Goal: Transaction & Acquisition: Purchase product/service

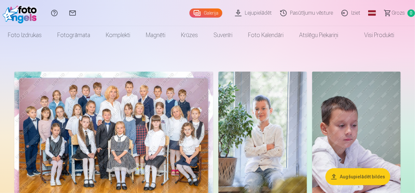
click at [159, 131] on img at bounding box center [113, 138] width 199 height 133
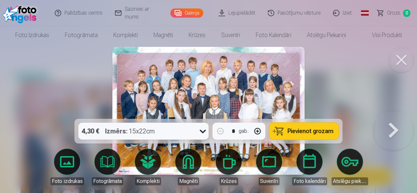
click at [317, 131] on span "Pievienot grozam" at bounding box center [310, 131] width 46 height 6
click at [393, 112] on button at bounding box center [393, 110] width 42 height 3
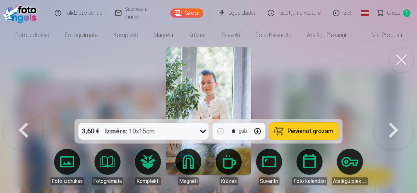
click at [393, 112] on button at bounding box center [393, 110] width 42 height 3
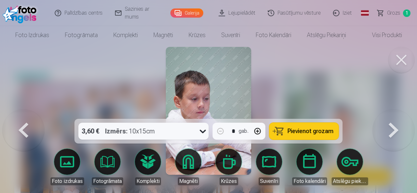
click at [23, 112] on button at bounding box center [24, 110] width 42 height 3
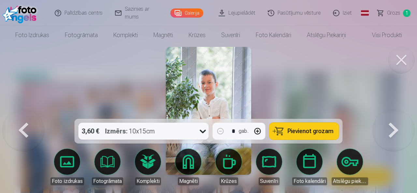
click at [296, 130] on span "Pievienot grozam" at bounding box center [310, 131] width 46 height 6
click at [391, 112] on button at bounding box center [393, 110] width 42 height 3
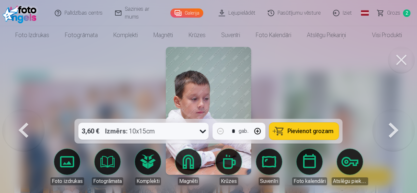
click at [391, 112] on button at bounding box center [393, 110] width 42 height 3
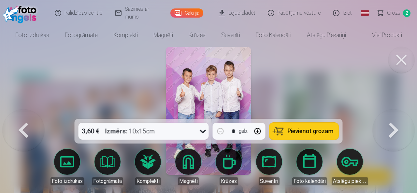
click at [391, 112] on button at bounding box center [393, 110] width 42 height 3
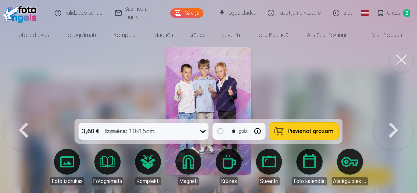
click at [313, 131] on span "Pievienot grozam" at bounding box center [310, 131] width 46 height 6
click at [391, 112] on button at bounding box center [393, 110] width 42 height 3
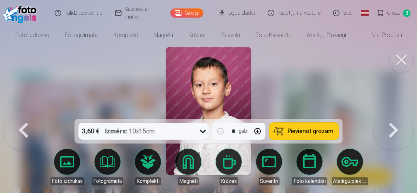
click at [390, 112] on button at bounding box center [393, 110] width 42 height 3
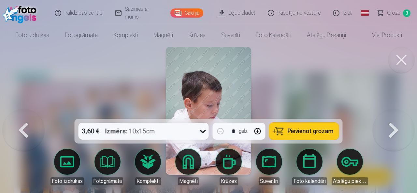
click at [390, 112] on button at bounding box center [393, 110] width 42 height 3
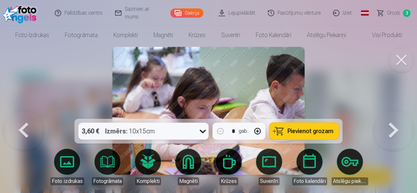
click at [390, 112] on button at bounding box center [393, 110] width 42 height 3
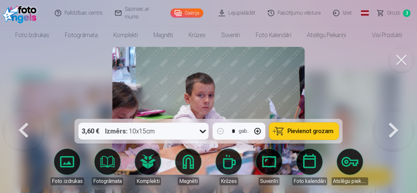
click at [390, 112] on button at bounding box center [393, 110] width 42 height 3
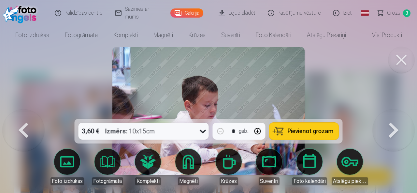
click at [390, 112] on button at bounding box center [393, 110] width 42 height 3
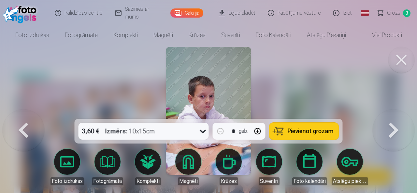
click at [390, 112] on button at bounding box center [393, 110] width 42 height 3
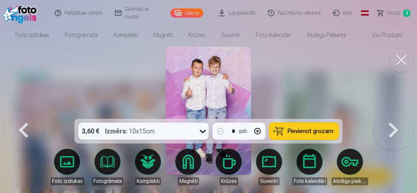
click at [390, 112] on button at bounding box center [393, 110] width 42 height 3
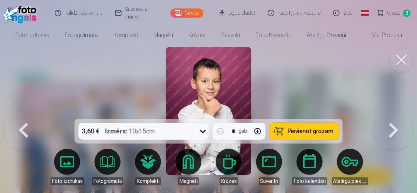
click at [310, 130] on span "Pievienot grozam" at bounding box center [310, 131] width 46 height 6
click at [390, 112] on button at bounding box center [393, 110] width 42 height 3
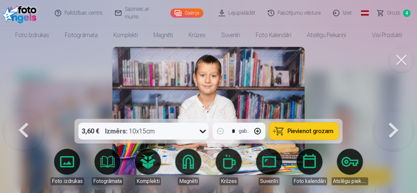
click at [390, 112] on button at bounding box center [393, 110] width 42 height 3
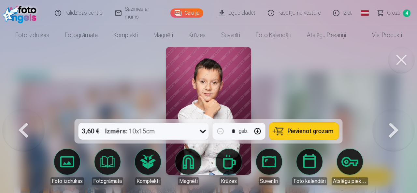
click at [22, 112] on button at bounding box center [24, 110] width 42 height 3
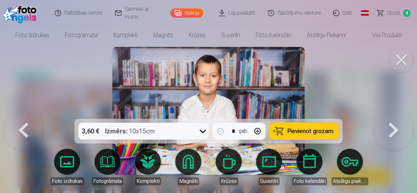
click at [22, 112] on button at bounding box center [24, 110] width 42 height 3
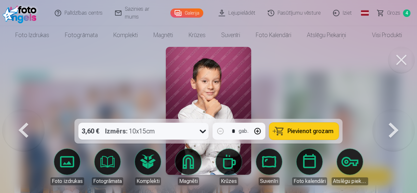
click at [394, 112] on button at bounding box center [393, 110] width 42 height 3
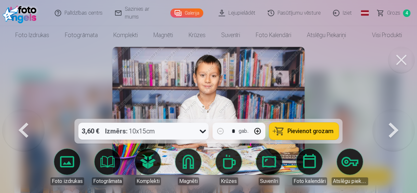
click at [394, 112] on button at bounding box center [393, 110] width 42 height 3
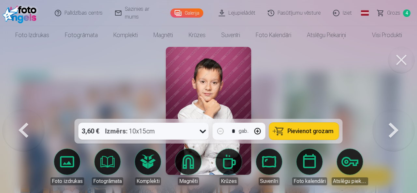
click at [394, 112] on button at bounding box center [393, 110] width 42 height 3
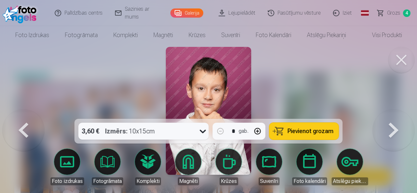
click at [394, 112] on button at bounding box center [393, 110] width 42 height 3
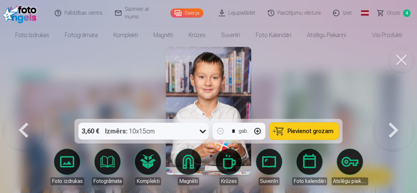
click at [394, 112] on button at bounding box center [393, 110] width 42 height 3
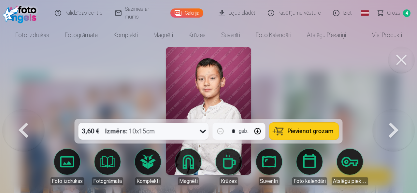
click at [394, 112] on button at bounding box center [393, 110] width 42 height 3
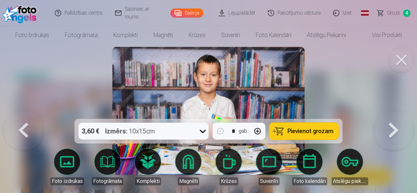
click at [394, 112] on button at bounding box center [393, 110] width 42 height 3
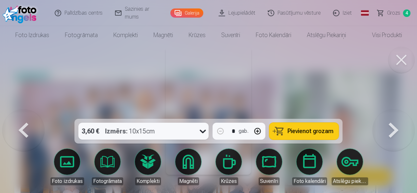
click at [394, 112] on button at bounding box center [393, 110] width 42 height 3
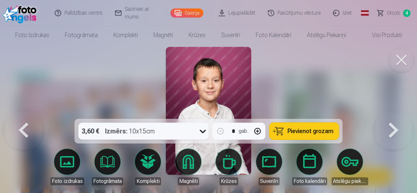
click at [309, 127] on button "Pievienot grozam" at bounding box center [303, 131] width 69 height 17
click at [399, 112] on button at bounding box center [393, 110] width 42 height 3
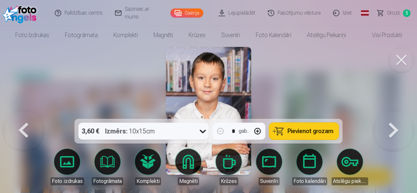
click at [399, 112] on button at bounding box center [393, 110] width 42 height 3
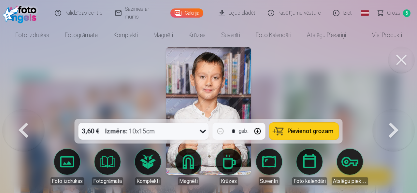
click at [399, 112] on button at bounding box center [393, 110] width 42 height 3
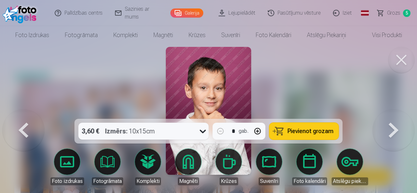
click at [399, 112] on button at bounding box center [393, 110] width 42 height 3
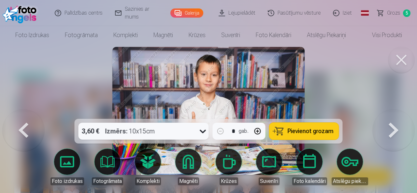
click at [398, 112] on button at bounding box center [393, 110] width 42 height 3
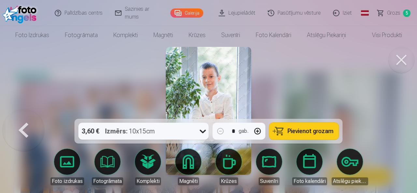
click at [398, 130] on div at bounding box center [208, 96] width 417 height 193
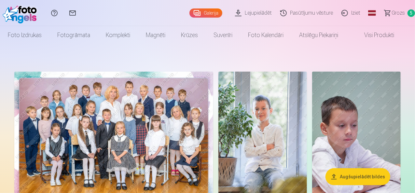
click at [391, 12] on span "Grozs" at bounding box center [397, 13] width 13 height 8
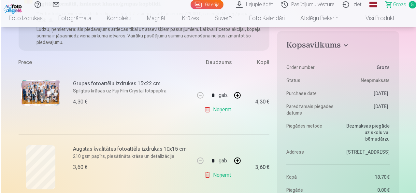
scroll to position [130, 0]
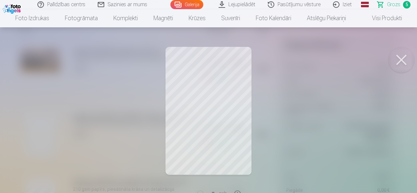
click at [388, 3] on span "Grozs" at bounding box center [393, 5] width 13 height 8
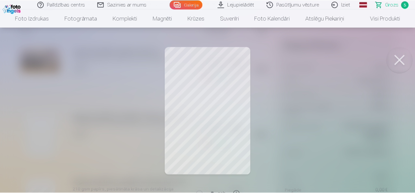
scroll to position [0, 0]
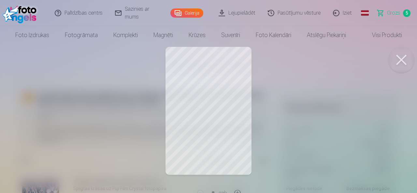
click at [395, 12] on span "Grozs" at bounding box center [393, 13] width 13 height 8
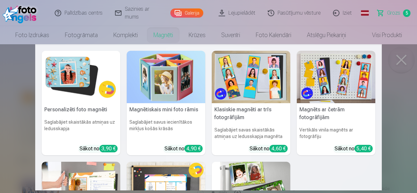
click at [159, 34] on link "Magnēti" at bounding box center [162, 35] width 35 height 18
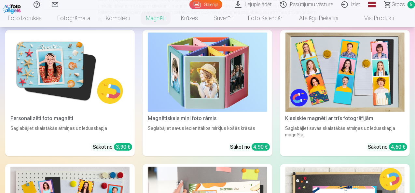
scroll to position [65, 0]
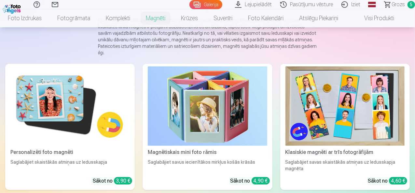
click at [59, 86] on img at bounding box center [69, 105] width 119 height 79
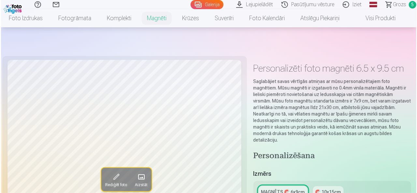
scroll to position [65, 0]
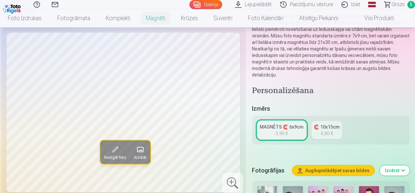
click at [110, 155] on span at bounding box center [115, 149] width 10 height 10
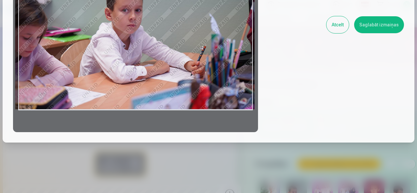
scroll to position [135, 0]
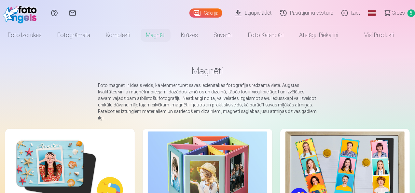
click at [62, 144] on img at bounding box center [69, 170] width 119 height 79
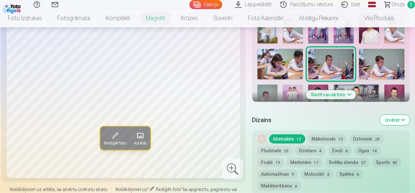
scroll to position [228, 0]
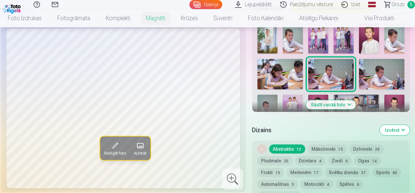
click at [403, 95] on img at bounding box center [394, 110] width 20 height 30
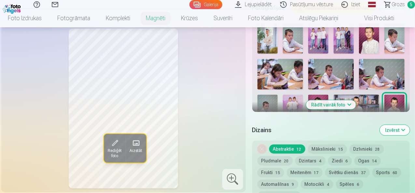
click at [370, 99] on img at bounding box center [357, 110] width 46 height 30
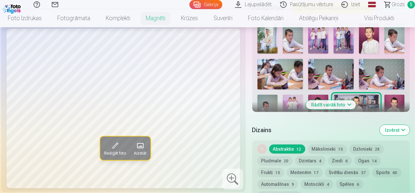
drag, startPoint x: 415, startPoint y: 27, endPoint x: 416, endPoint y: 33, distance: 5.8
click at [327, 89] on div at bounding box center [331, 125] width 152 height 209
click at [326, 95] on img at bounding box center [318, 110] width 20 height 30
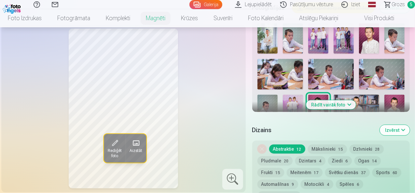
click at [351, 100] on button "Rādīt vairāk foto" at bounding box center [331, 104] width 50 height 9
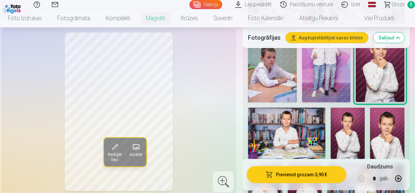
scroll to position [423, 0]
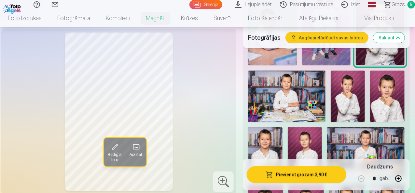
click at [399, 90] on img at bounding box center [387, 96] width 34 height 51
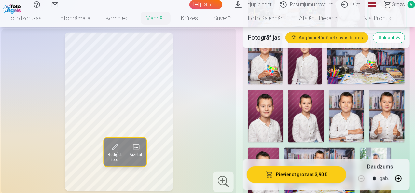
scroll to position [553, 0]
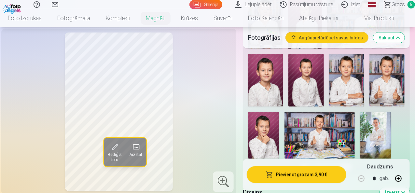
click at [315, 79] on img at bounding box center [305, 80] width 35 height 53
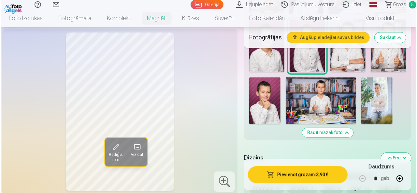
scroll to position [618, 0]
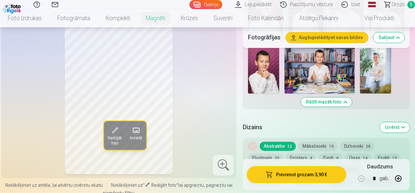
click at [314, 174] on button "Pievienot grozam : 3,90 €" at bounding box center [297, 174] width 100 height 17
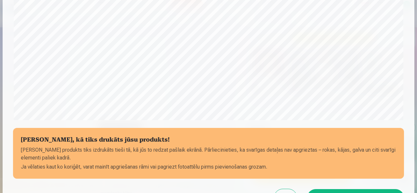
scroll to position [260, 0]
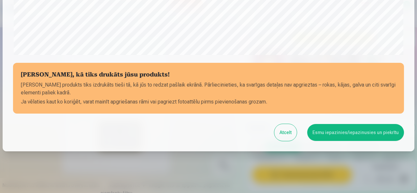
click at [333, 129] on button "Esmu iepazinies/iepazinusies un piekrītu" at bounding box center [355, 132] width 97 height 17
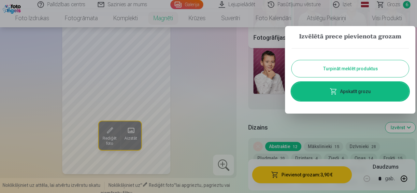
click at [335, 90] on span at bounding box center [333, 92] width 8 height 8
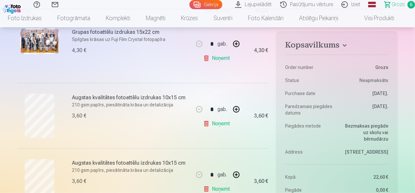
scroll to position [163, 0]
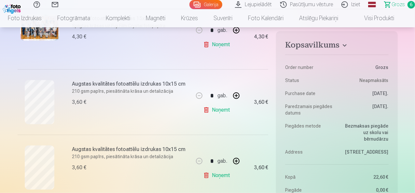
click at [237, 94] on button "button" at bounding box center [236, 96] width 16 height 16
type input "*"
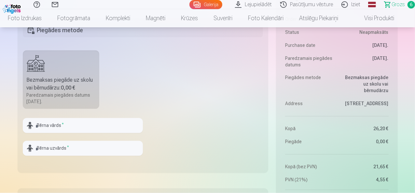
scroll to position [586, 0]
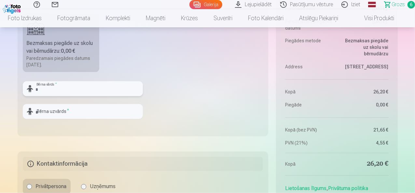
click at [78, 88] on input "text" at bounding box center [83, 88] width 120 height 15
type input "*******"
click at [70, 112] on input "text" at bounding box center [83, 111] width 120 height 15
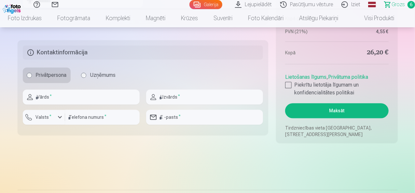
scroll to position [683, 0]
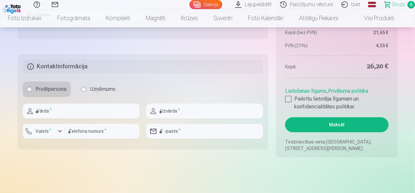
type input "*********"
click at [105, 110] on input "text" at bounding box center [81, 110] width 117 height 15
type input "**********"
click at [180, 113] on input "text" at bounding box center [204, 110] width 117 height 15
type input "*********"
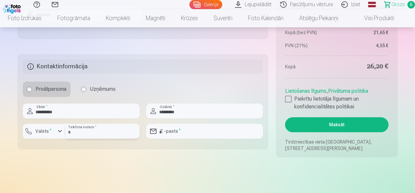
click at [102, 130] on input "number" at bounding box center [102, 131] width 75 height 15
click at [180, 131] on input "email" at bounding box center [204, 131] width 117 height 15
type input "**********"
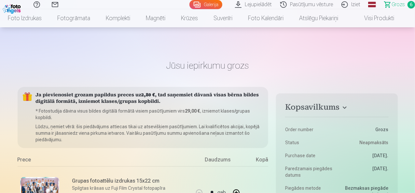
scroll to position [0, 0]
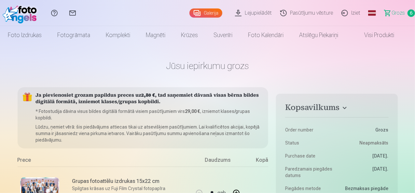
click at [392, 12] on span "Grozs" at bounding box center [397, 13] width 13 height 8
click at [189, 13] on link "Galerija" at bounding box center [205, 12] width 33 height 9
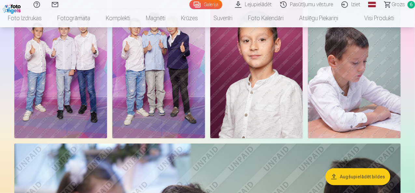
scroll to position [195, 0]
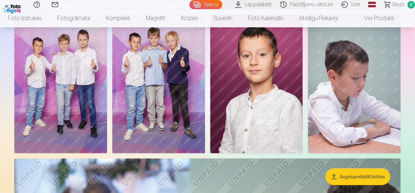
click at [107, 116] on img at bounding box center [60, 83] width 93 height 139
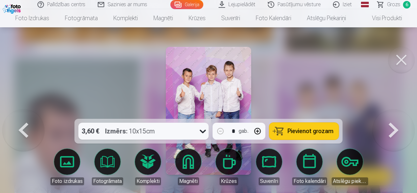
click at [310, 131] on span "Pievienot grozam" at bounding box center [310, 131] width 46 height 6
click at [402, 55] on button at bounding box center [401, 60] width 26 height 26
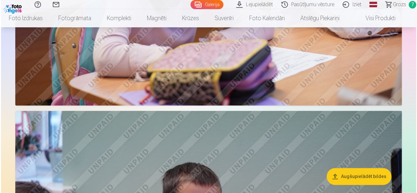
scroll to position [456, 0]
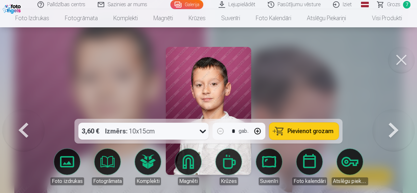
click at [403, 60] on button at bounding box center [401, 60] width 26 height 26
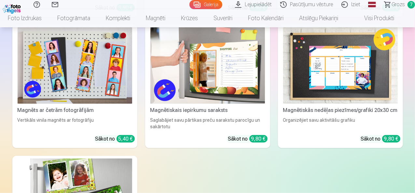
scroll to position [2765, 0]
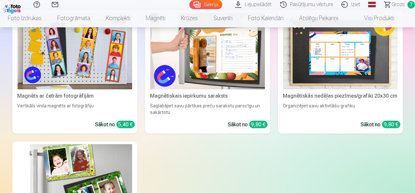
click at [391, 4] on span "Grozs" at bounding box center [397, 5] width 13 height 8
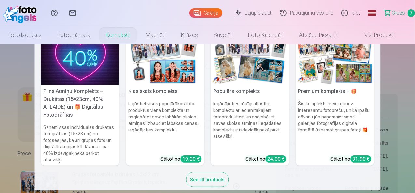
scroll to position [27, 0]
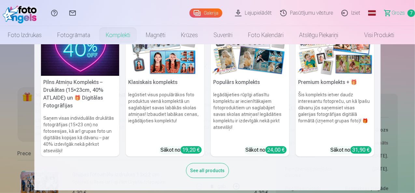
click at [83, 104] on h5 "Pilns Atmiņu Komplekts – Drukātas (15×23cm, 40% ATLAIDE) un 🎁 Digitālas Fotogrā…" at bounding box center [80, 94] width 78 height 36
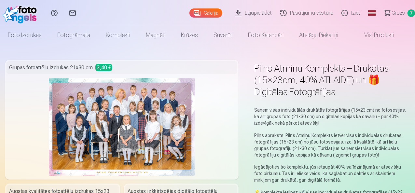
click at [384, 14] on link "Grozs 7" at bounding box center [396, 13] width 36 height 26
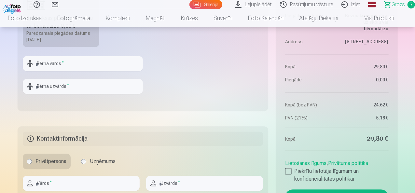
scroll to position [716, 0]
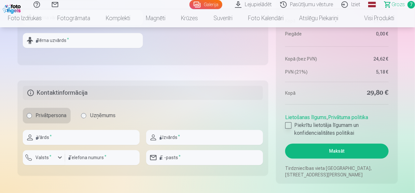
click at [288, 125] on div at bounding box center [288, 125] width 7 height 7
click at [321, 152] on button "Maksāt" at bounding box center [336, 151] width 103 height 15
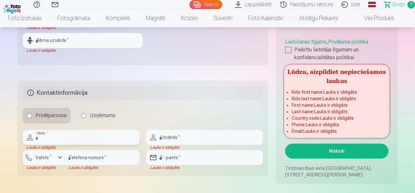
scroll to position [586, 0]
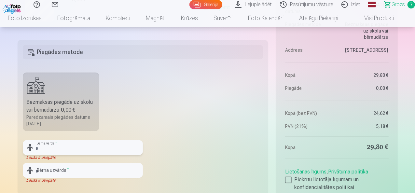
click at [63, 147] on input "text" at bounding box center [83, 147] width 120 height 15
type input "*******"
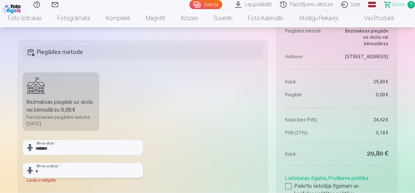
click at [56, 169] on input "text" at bounding box center [83, 170] width 120 height 15
type input "*********"
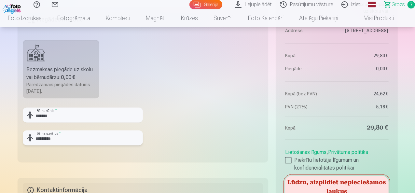
scroll to position [683, 0]
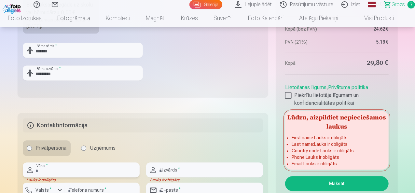
click at [45, 171] on input "text" at bounding box center [81, 169] width 117 height 15
type input "**********"
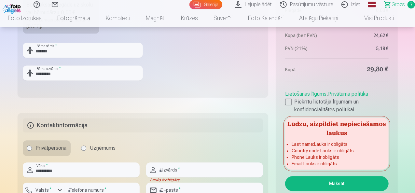
drag, startPoint x: 172, startPoint y: 177, endPoint x: 174, endPoint y: 174, distance: 3.7
click at [172, 177] on div "Lauks ir obligāts" at bounding box center [204, 179] width 117 height 5
click at [176, 171] on input "text" at bounding box center [204, 169] width 117 height 15
type input "*********"
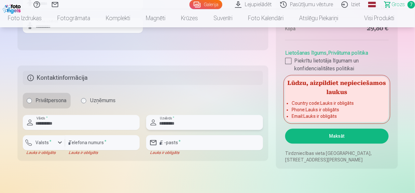
scroll to position [813, 0]
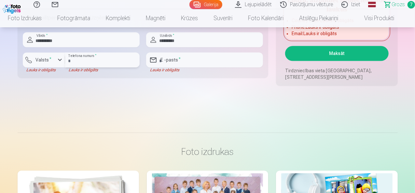
click at [89, 54] on input "number" at bounding box center [102, 59] width 75 height 15
click at [175, 60] on input "email" at bounding box center [204, 59] width 117 height 15
type input "**********"
click at [103, 57] on input "number" at bounding box center [102, 59] width 75 height 15
click at [337, 53] on button "Maksāt" at bounding box center [336, 53] width 103 height 15
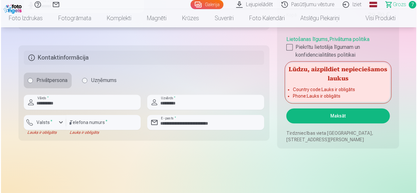
scroll to position [748, 0]
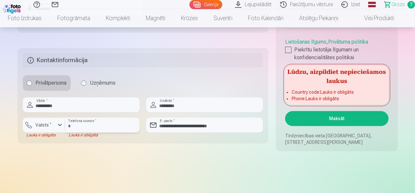
click at [77, 129] on input "number" at bounding box center [102, 124] width 75 height 15
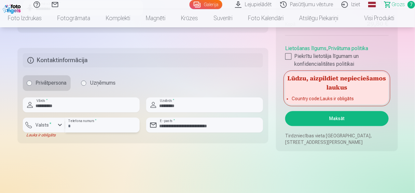
type input "********"
click at [327, 118] on button "Maksāt" at bounding box center [336, 118] width 103 height 15
click at [56, 125] on div "button" at bounding box center [60, 125] width 8 height 8
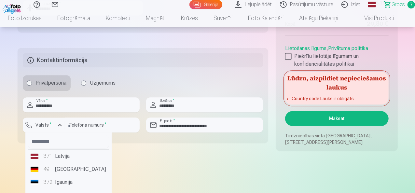
click at [67, 156] on li "+371 Latvija" at bounding box center [68, 156] width 81 height 13
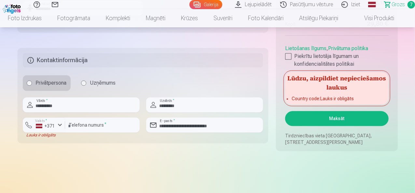
click at [328, 118] on button "Maksāt" at bounding box center [336, 118] width 103 height 15
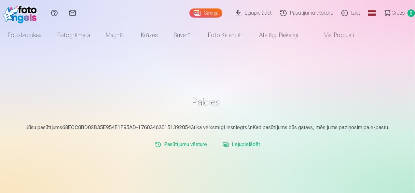
click at [244, 11] on link "Lejupielādēt" at bounding box center [254, 13] width 45 height 26
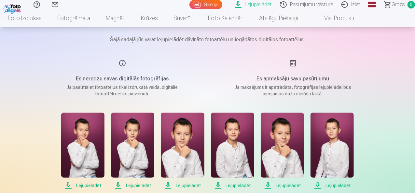
scroll to position [98, 0]
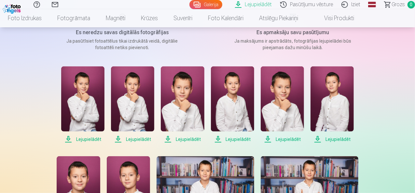
click at [86, 137] on span "Lejupielādēt" at bounding box center [82, 139] width 43 height 8
click at [132, 138] on span "Lejupielādēt" at bounding box center [132, 139] width 43 height 8
click at [180, 138] on span "Lejupielādēt" at bounding box center [182, 139] width 43 height 8
click at [230, 139] on span "Lejupielādēt" at bounding box center [232, 139] width 43 height 8
click at [281, 138] on span "Lejupielādēt" at bounding box center [282, 139] width 43 height 8
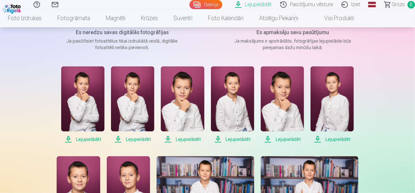
click at [283, 138] on span "Lejupielādēt" at bounding box center [282, 139] width 43 height 8
click at [333, 139] on span "Lejupielādēt" at bounding box center [331, 139] width 43 height 8
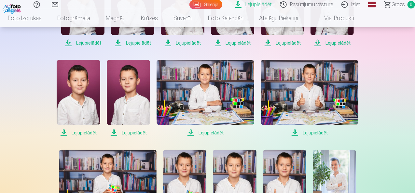
scroll to position [195, 0]
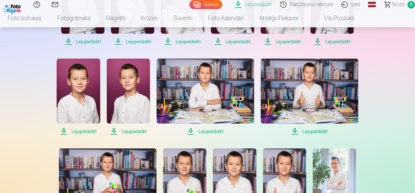
click at [85, 130] on span "Lejupielādēt" at bounding box center [78, 132] width 43 height 8
click at [129, 130] on span "Lejupielādēt" at bounding box center [128, 132] width 43 height 8
click at [204, 133] on span "Lejupielādēt" at bounding box center [206, 132] width 98 height 8
click at [313, 129] on span "Lejupielādēt" at bounding box center [310, 132] width 98 height 8
click at [310, 129] on span "Lejupielādēt" at bounding box center [310, 132] width 98 height 8
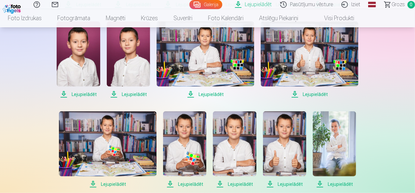
scroll to position [293, 0]
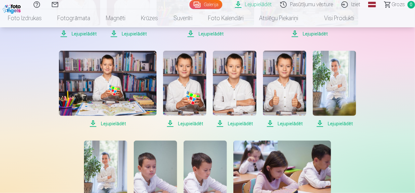
click at [106, 124] on span "Lejupielādēt" at bounding box center [108, 124] width 98 height 8
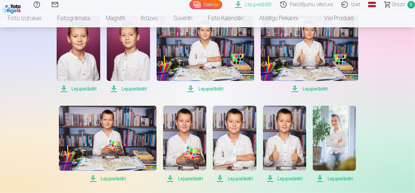
scroll to position [228, 0]
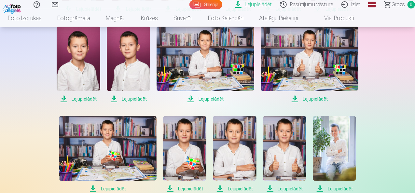
click at [310, 75] on img at bounding box center [310, 58] width 98 height 65
click at [207, 100] on span "Lejupielādēt" at bounding box center [206, 99] width 98 height 8
click at [119, 141] on img at bounding box center [108, 148] width 98 height 65
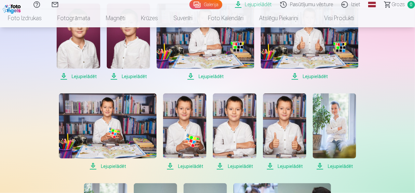
scroll to position [260, 0]
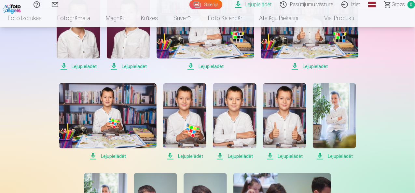
click at [187, 155] on span "Lejupielādēt" at bounding box center [184, 156] width 43 height 8
click at [238, 153] on span "Lejupielādēt" at bounding box center [234, 156] width 43 height 8
click at [284, 153] on span "Lejupielādēt" at bounding box center [284, 156] width 43 height 8
click at [341, 157] on span "Lejupielādēt" at bounding box center [334, 156] width 43 height 8
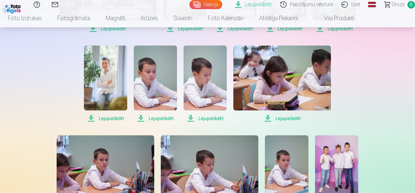
scroll to position [390, 0]
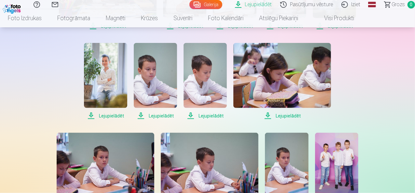
click at [106, 114] on span "Lejupielādēt" at bounding box center [105, 116] width 43 height 8
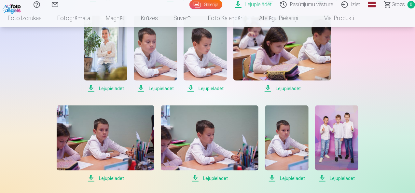
scroll to position [456, 0]
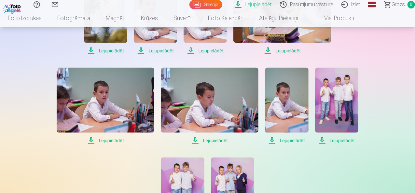
click at [111, 140] on span "Lejupielādēt" at bounding box center [106, 141] width 98 height 8
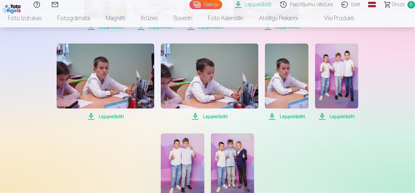
scroll to position [488, 0]
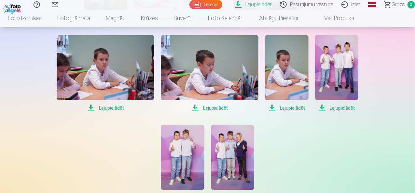
click at [286, 106] on span "Lejupielādēt" at bounding box center [286, 108] width 43 height 8
click at [340, 106] on span "Lejupielādēt" at bounding box center [336, 108] width 43 height 8
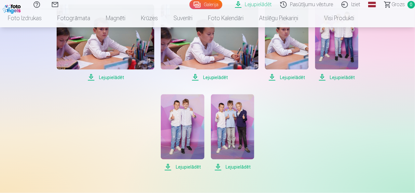
scroll to position [553, 0]
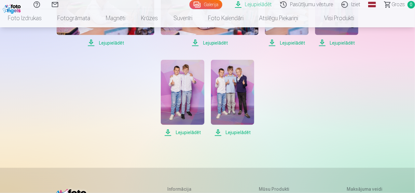
click at [180, 131] on span "Lejupielādēt" at bounding box center [182, 133] width 43 height 8
click at [231, 131] on span "Lejupielādēt" at bounding box center [232, 133] width 43 height 8
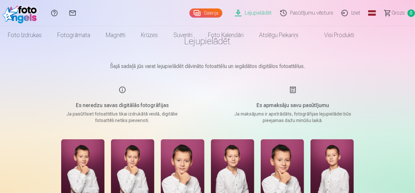
scroll to position [0, 0]
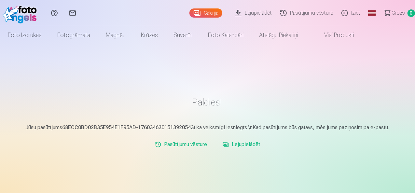
click at [247, 10] on link "Lejupielādēt" at bounding box center [254, 13] width 45 height 26
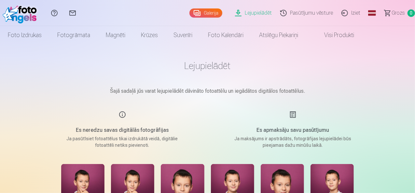
click at [340, 11] on link "Iziet" at bounding box center [351, 13] width 27 height 26
